Goal: Find contact information: Find contact information

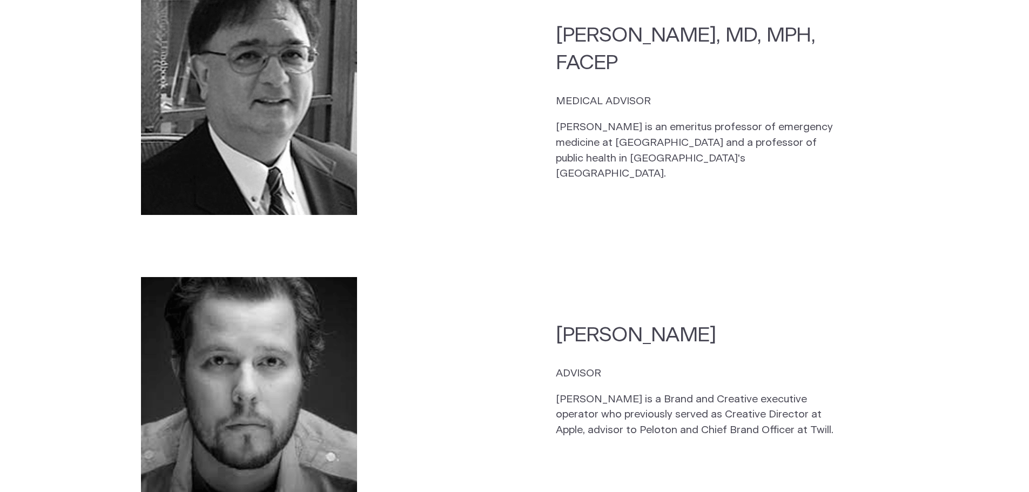
scroll to position [3708, 0]
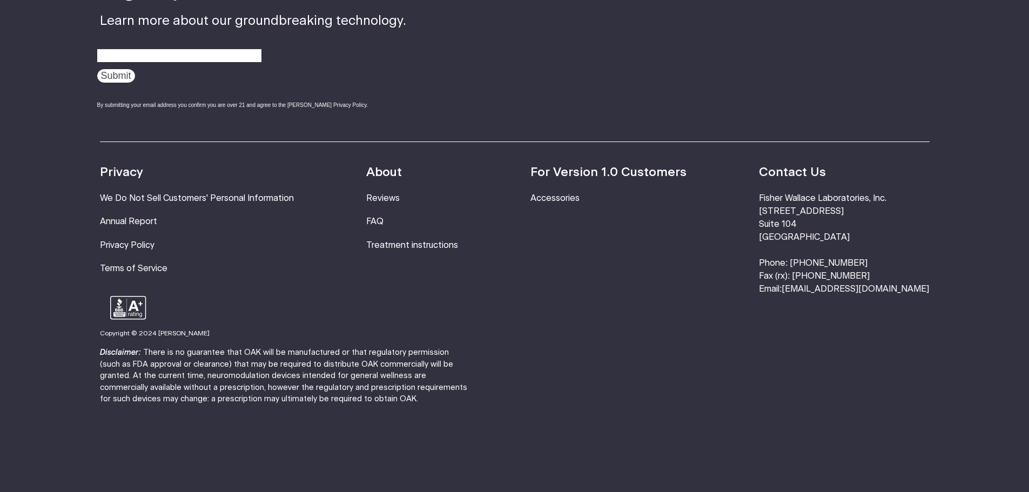
drag, startPoint x: 802, startPoint y: 183, endPoint x: 934, endPoint y: 184, distance: 131.3
click at [934, 184] on footer "Sign up... Learn more about our groundbreaking technology. Submit By submitting…" at bounding box center [514, 192] width 1029 height 606
copy li "Fisher Wallace Laboratories, Inc."
click at [851, 210] on li "[PERSON_NAME] Laboratories, Inc. [STREET_ADDRESS] Phone: [PHONE_NUMBER] Fax (rx…" at bounding box center [844, 243] width 170 height 103
drag, startPoint x: 802, startPoint y: 194, endPoint x: 878, endPoint y: 223, distance: 81.1
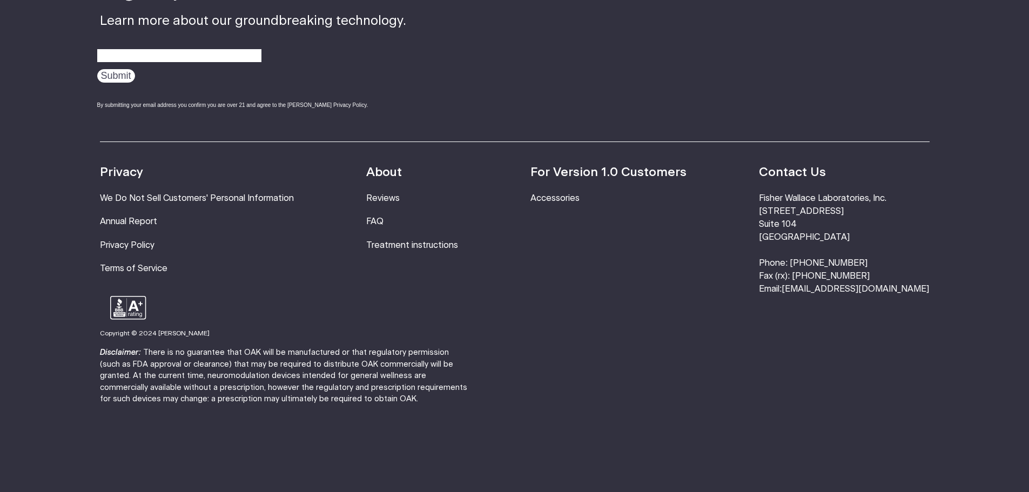
click at [878, 223] on li "[PERSON_NAME] Laboratories, Inc. [STREET_ADDRESS] Phone: [PHONE_NUMBER] Fax (rx…" at bounding box center [844, 243] width 170 height 103
copy li "[STREET_ADDRESS]"
drag, startPoint x: 833, startPoint y: 246, endPoint x: 889, endPoint y: 245, distance: 56.2
click at [889, 245] on li "[PERSON_NAME] Laboratories, Inc. [STREET_ADDRESS] Phone: [PHONE_NUMBER] Fax (rx…" at bounding box center [844, 243] width 170 height 103
copy li "800.692.4380"
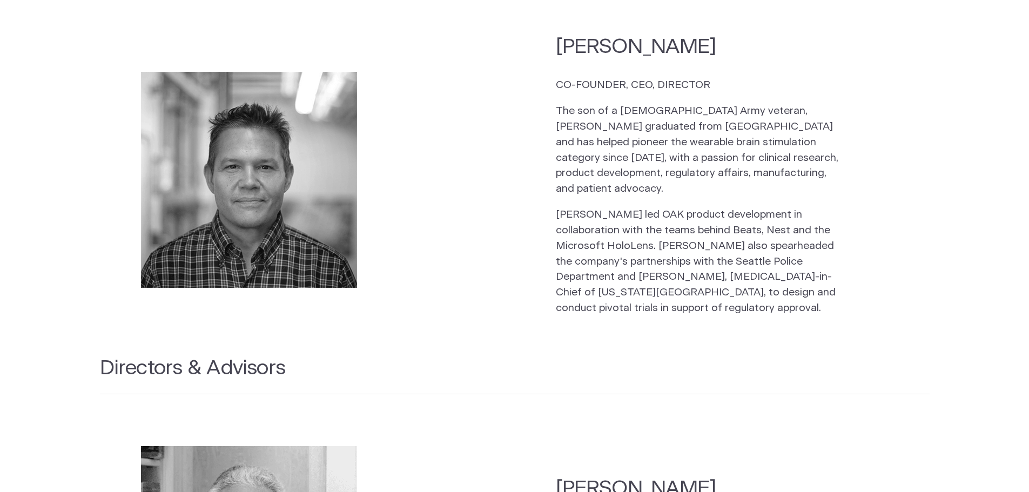
scroll to position [1223, 0]
